Goal: Transaction & Acquisition: Download file/media

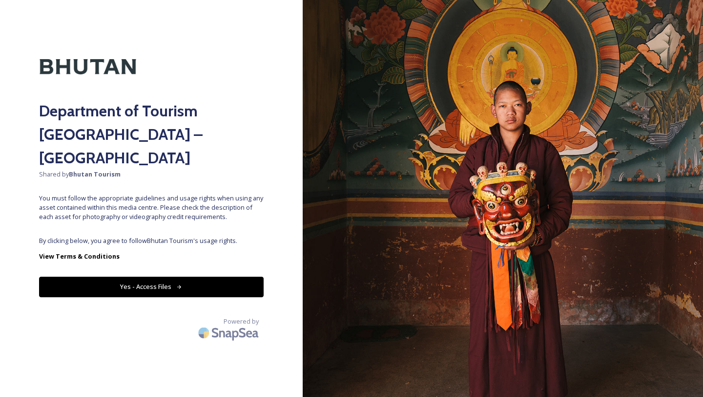
click at [134, 276] on button "Yes - Access Files" at bounding box center [151, 286] width 225 height 20
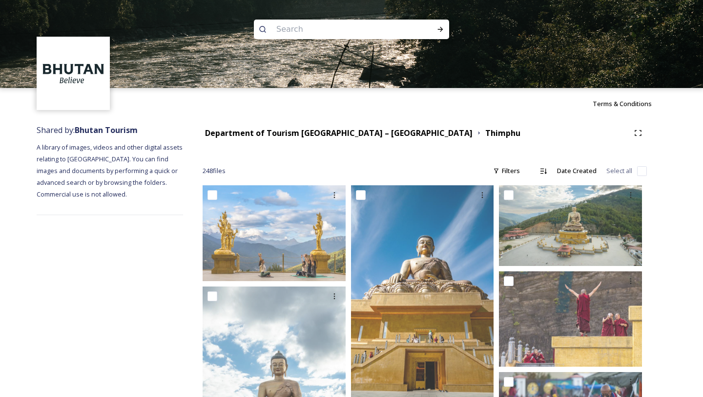
click at [309, 33] on input at bounding box center [339, 29] width 134 height 21
type input "river"
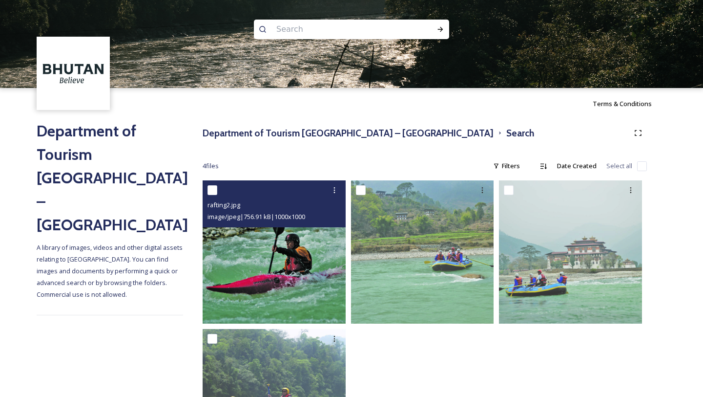
scroll to position [97, 0]
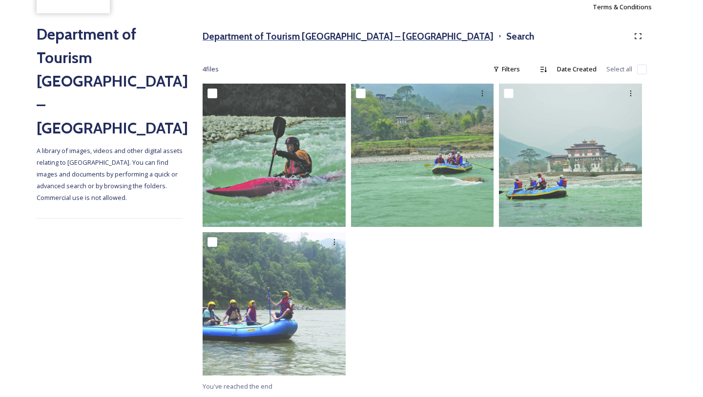
click at [367, 37] on h3 "Department of Tourism [GEOGRAPHIC_DATA] – [GEOGRAPHIC_DATA]" at bounding box center [348, 36] width 291 height 14
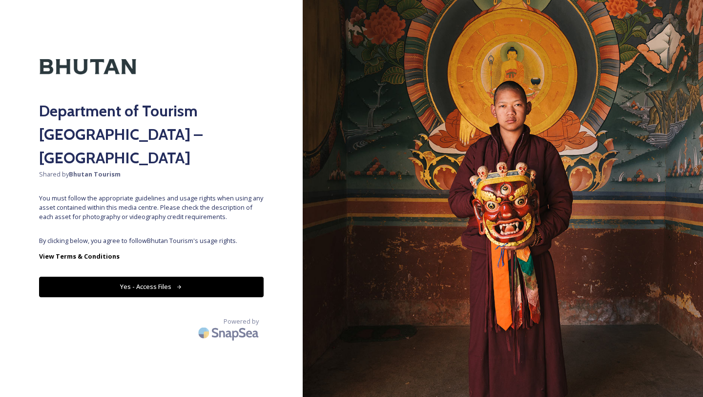
click at [217, 276] on button "Yes - Access Files" at bounding box center [151, 286] width 225 height 20
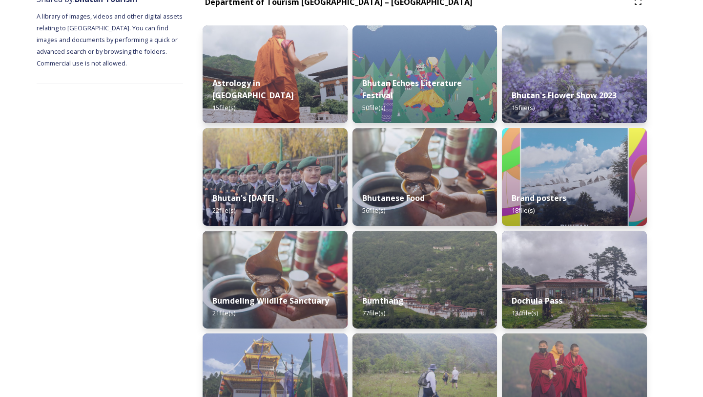
scroll to position [365, 0]
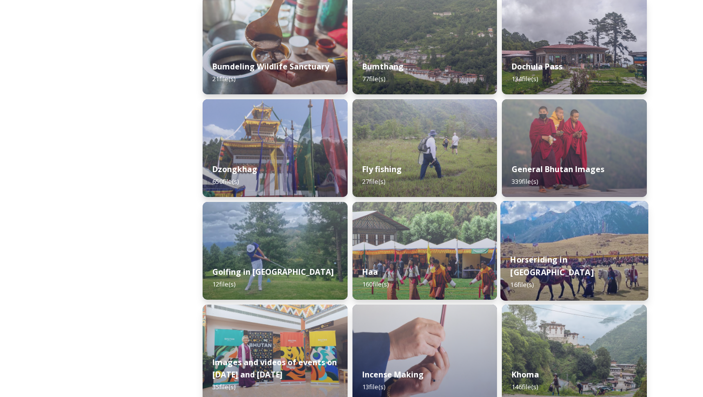
click at [619, 280] on div "Horseriding in [GEOGRAPHIC_DATA] 16 file(s)" at bounding box center [575, 272] width 148 height 57
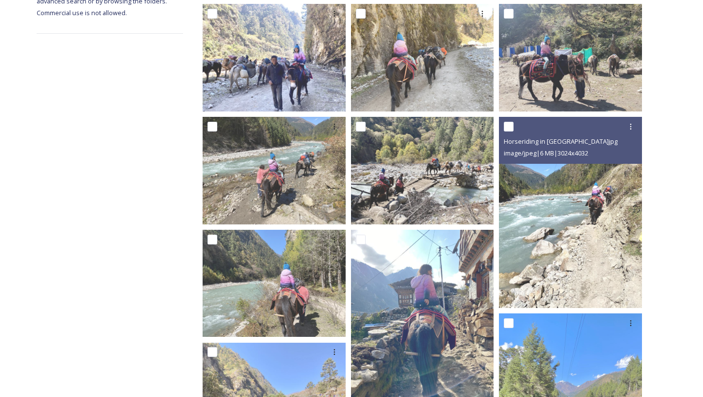
scroll to position [112, 0]
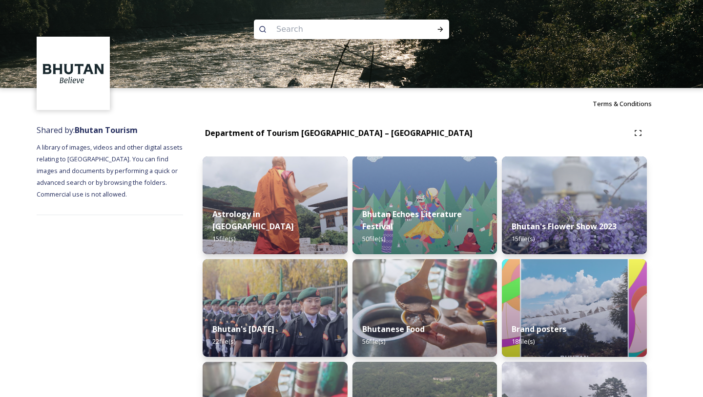
click at [286, 31] on input at bounding box center [339, 29] width 134 height 21
type input "B"
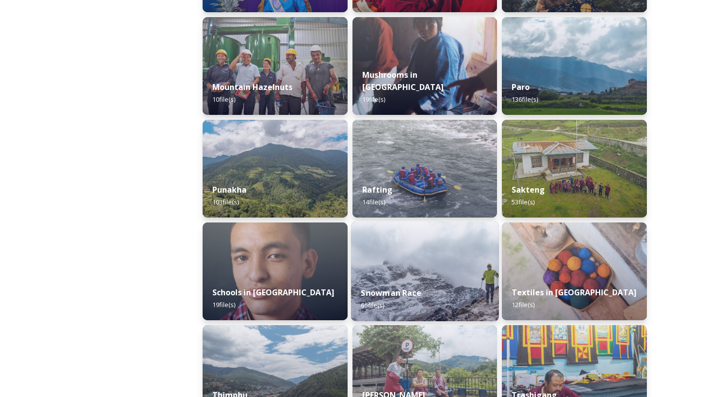
scroll to position [909, 0]
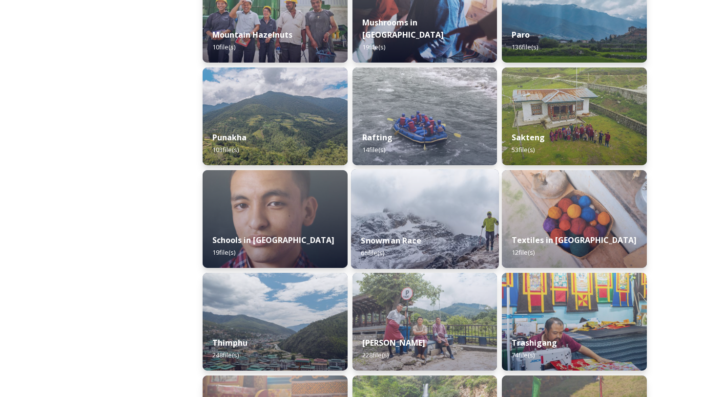
click at [403, 239] on strong "Snowman Race" at bounding box center [391, 240] width 60 height 11
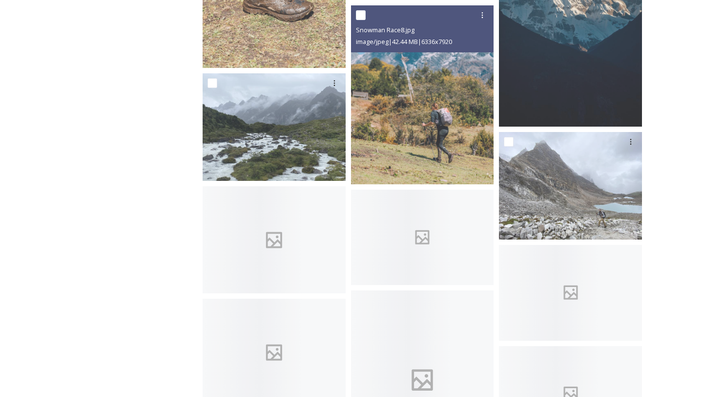
scroll to position [2261, 0]
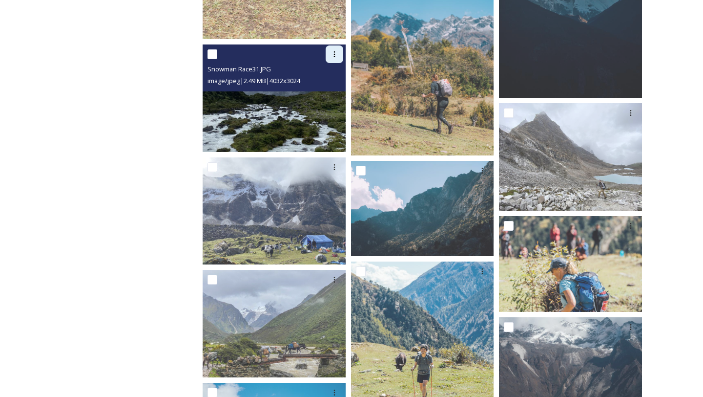
click at [336, 49] on div at bounding box center [335, 54] width 18 height 18
click at [323, 98] on span "Download" at bounding box center [323, 94] width 30 height 9
